Goal: Task Accomplishment & Management: Manage account settings

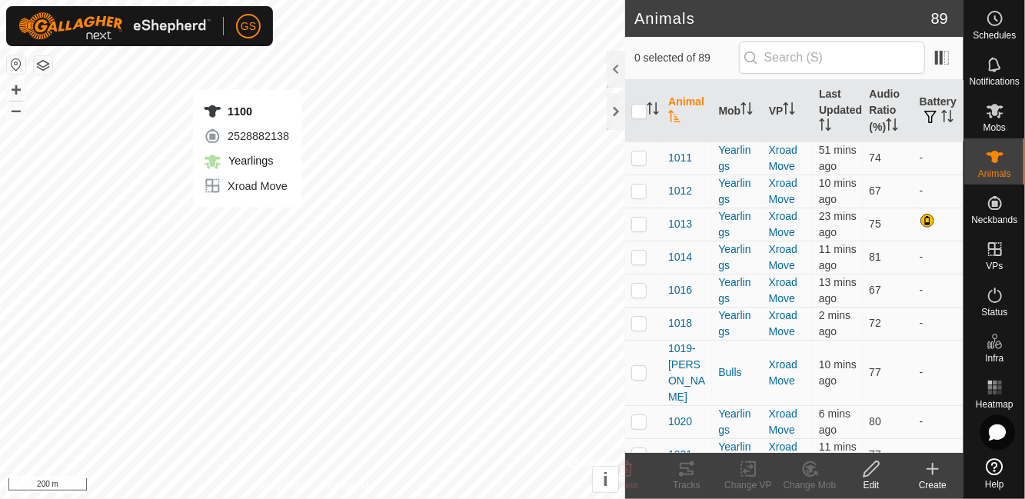
checkbox input "true"
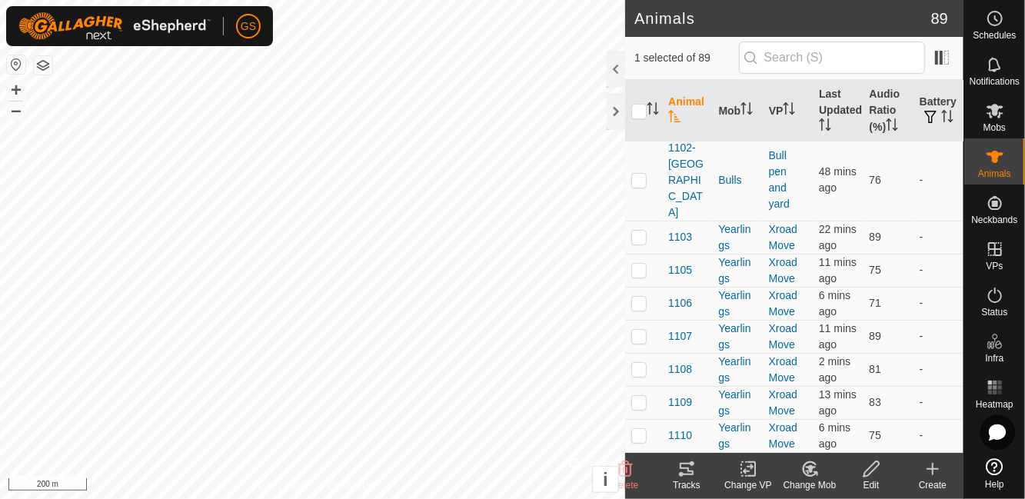
scroll to position [3248, 0]
click at [681, 98] on span "1100" at bounding box center [680, 90] width 24 height 16
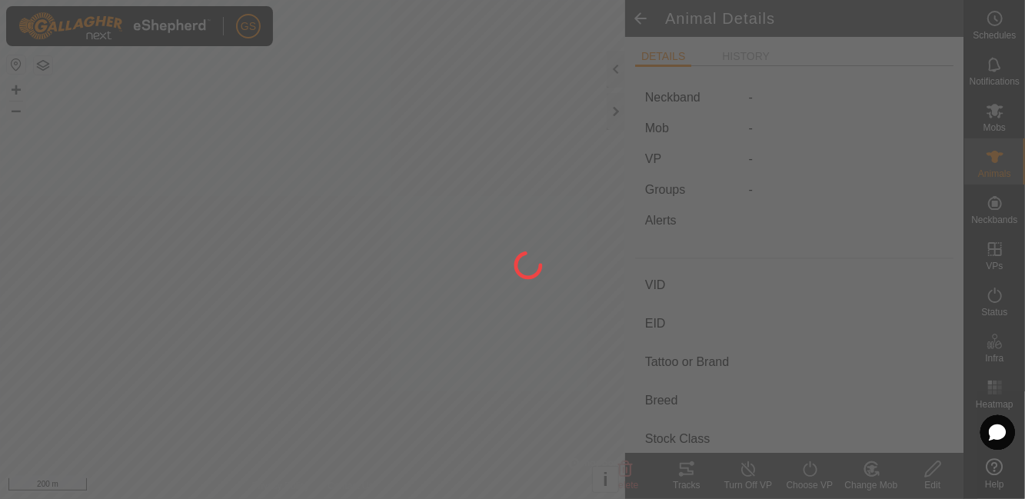
type input "1100"
type input "-"
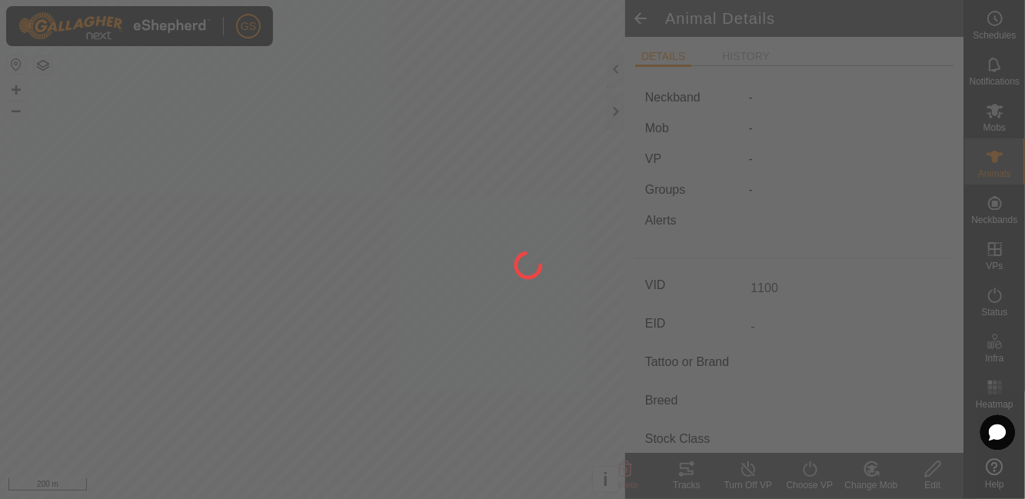
type input "-"
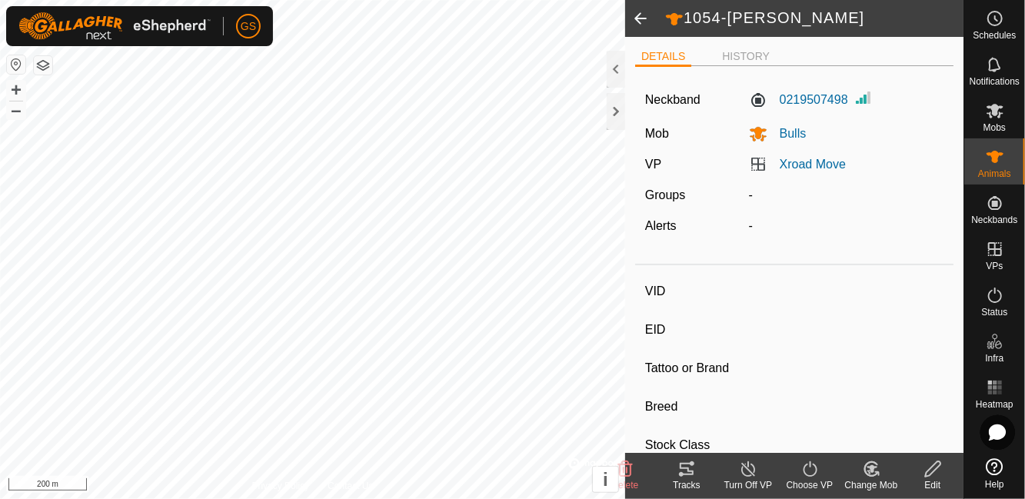
type input "1054-[PERSON_NAME]"
type input "-"
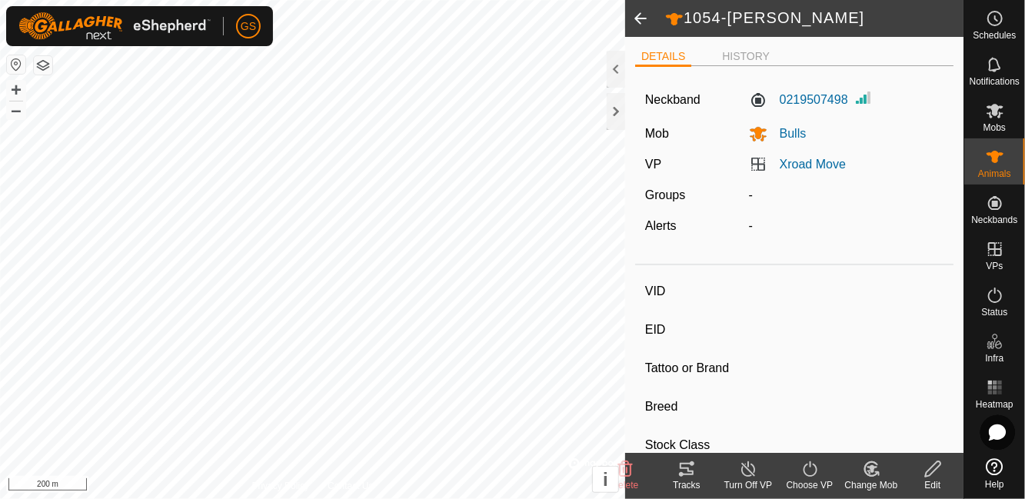
type input "0 kg"
type input "-"
type input "1054-[PERSON_NAME]"
type input "0 kg"
type input "1054-[PERSON_NAME]"
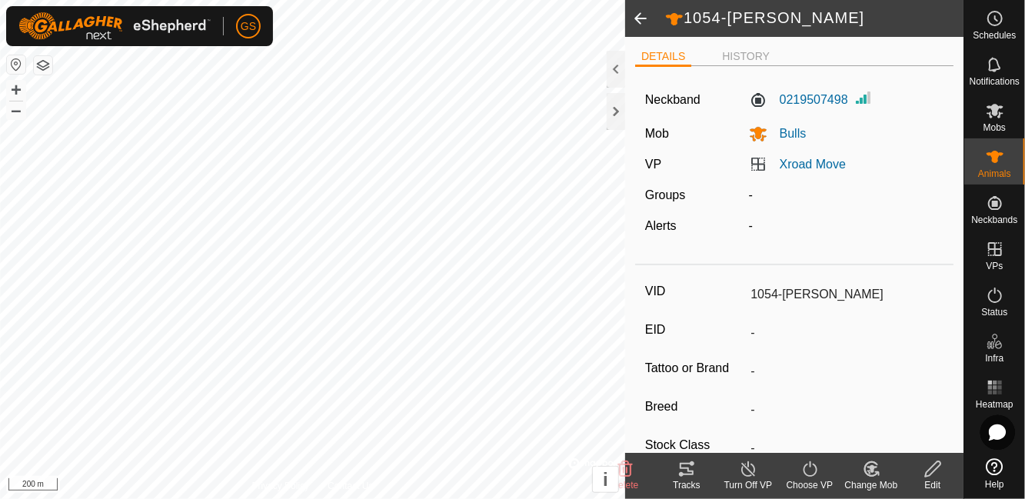
type input "0 kg"
